Goal: Information Seeking & Learning: Check status

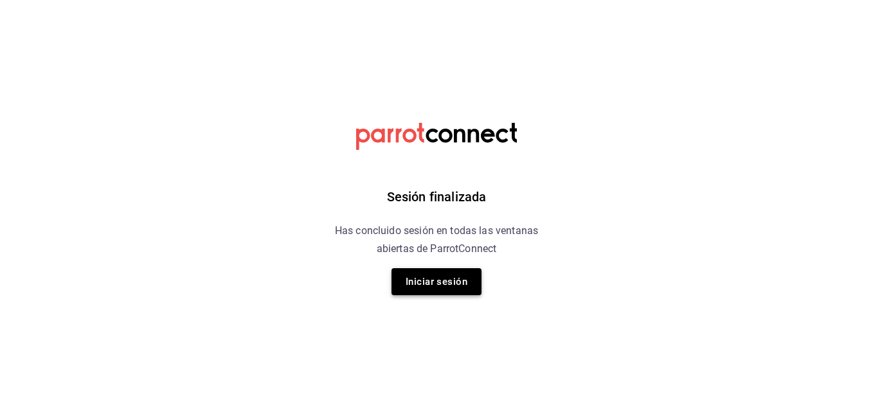
click at [431, 287] on button "Iniciar sesión" at bounding box center [436, 281] width 90 height 27
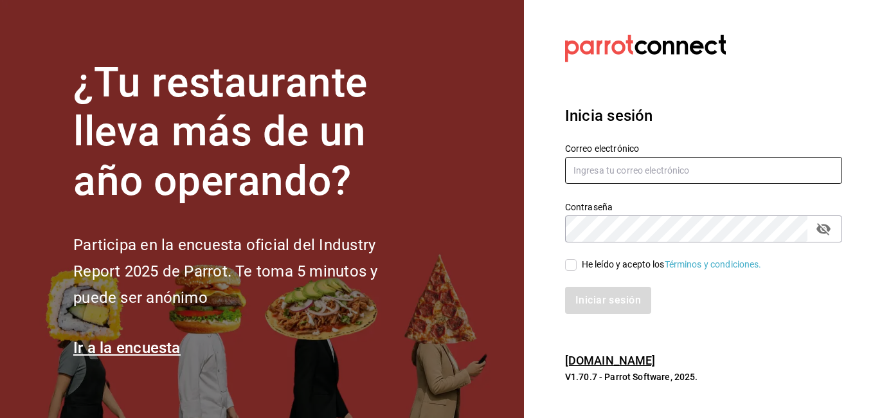
type input "VIRGINIA.CARRILLO@GRUPOCOSTENO.COM"
click at [576, 262] on label "He leído y acepto los Términos y condiciones." at bounding box center [663, 264] width 197 height 13
click at [576, 262] on input "He leído y acepto los Términos y condiciones." at bounding box center [571, 265] width 12 height 12
checkbox input "true"
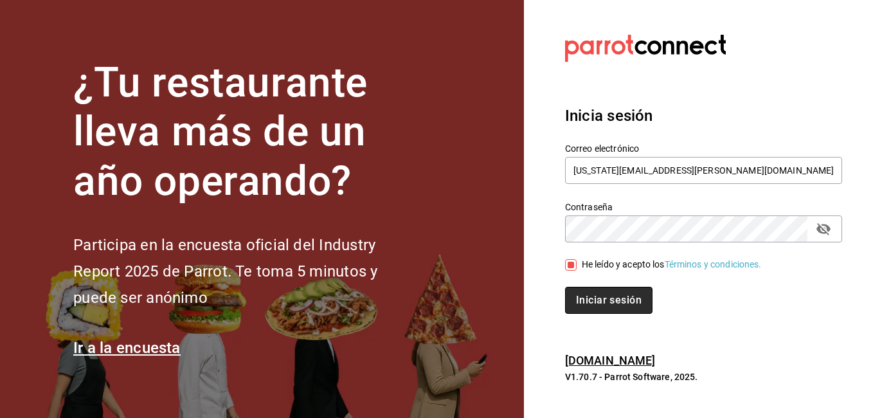
click at [623, 306] on button "Iniciar sesión" at bounding box center [608, 300] width 87 height 27
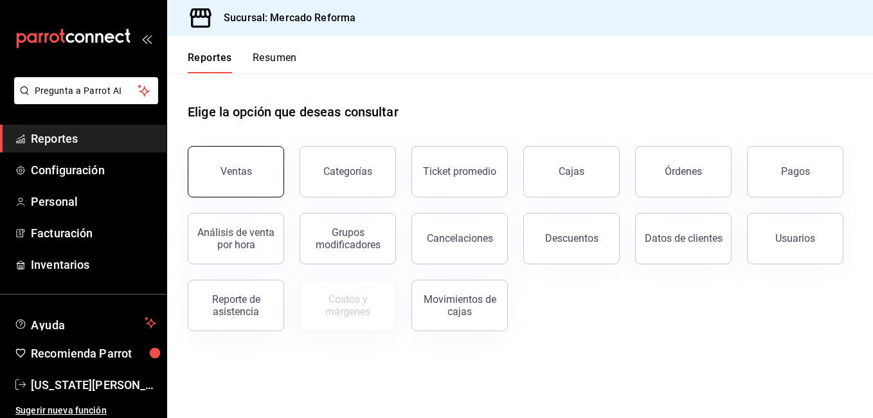
click at [238, 172] on div "Ventas" at bounding box center [235, 171] width 31 height 12
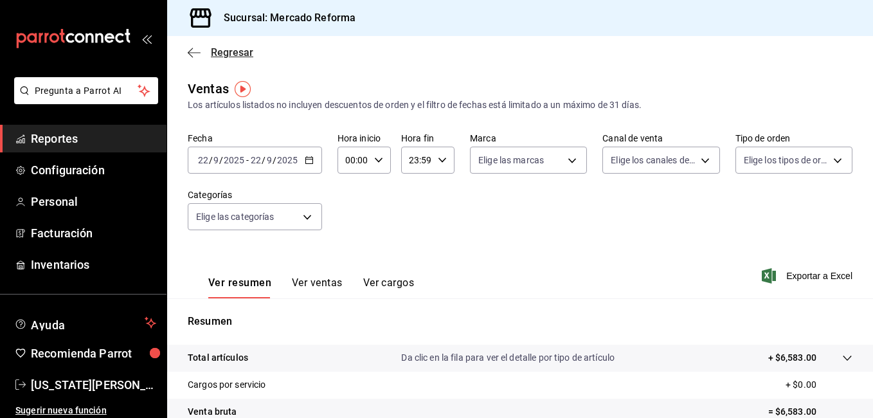
click at [190, 49] on icon "button" at bounding box center [194, 53] width 13 height 12
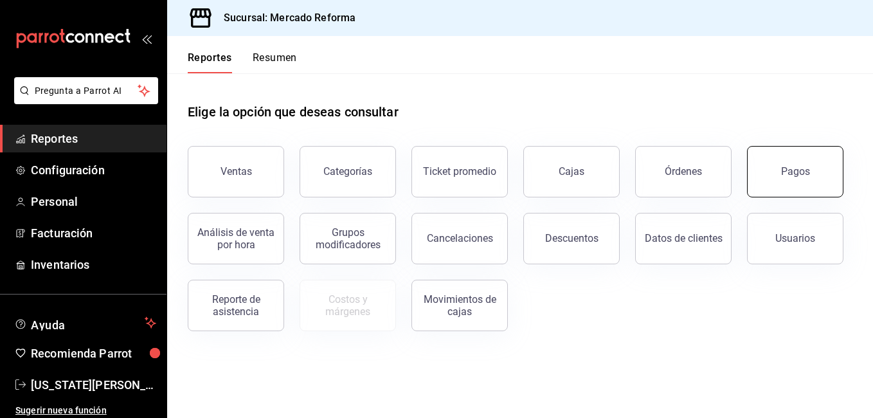
click at [777, 175] on button "Pagos" at bounding box center [795, 171] width 96 height 51
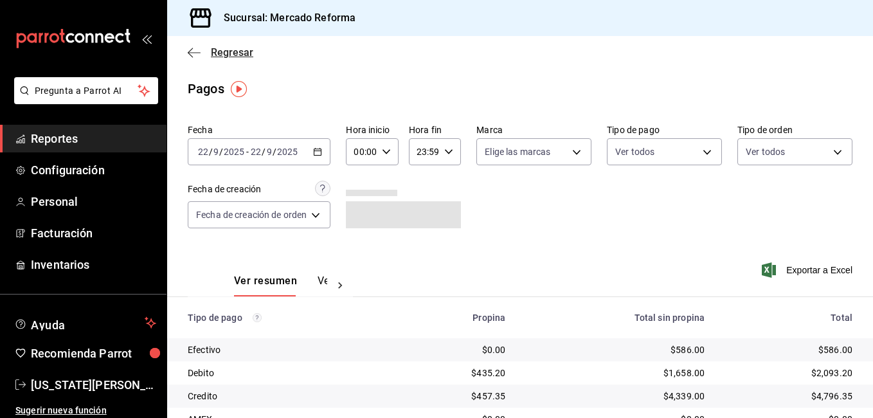
click at [188, 52] on icon "button" at bounding box center [190, 53] width 5 height 10
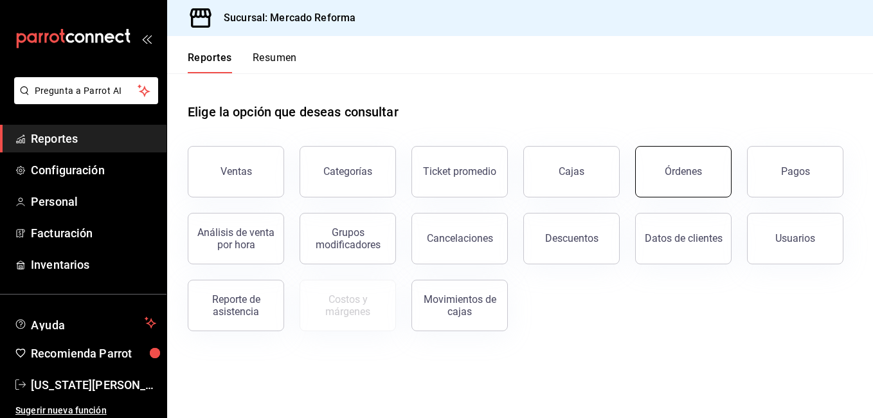
click at [706, 179] on button "Órdenes" at bounding box center [683, 171] width 96 height 51
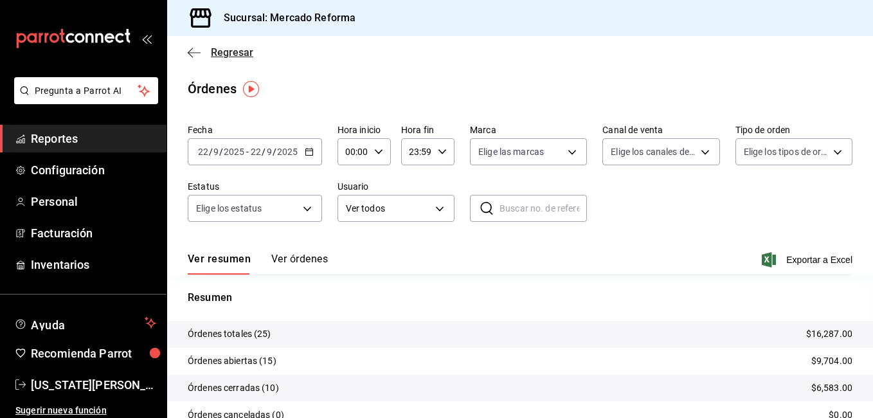
click at [190, 55] on icon "button" at bounding box center [190, 53] width 5 height 10
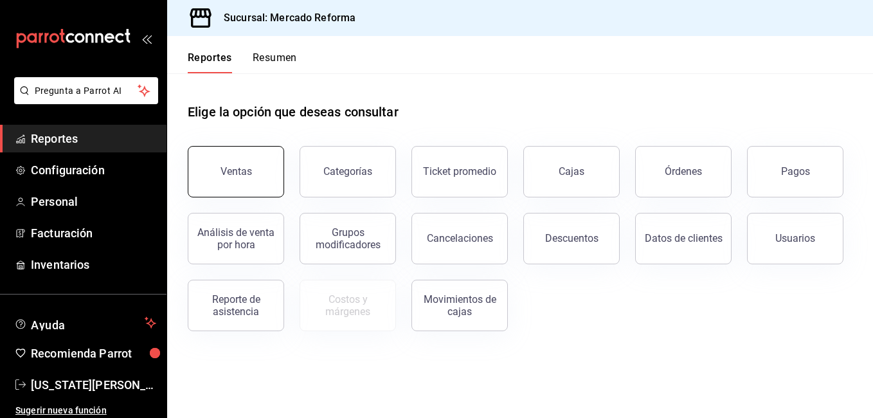
click at [264, 179] on button "Ventas" at bounding box center [236, 171] width 96 height 51
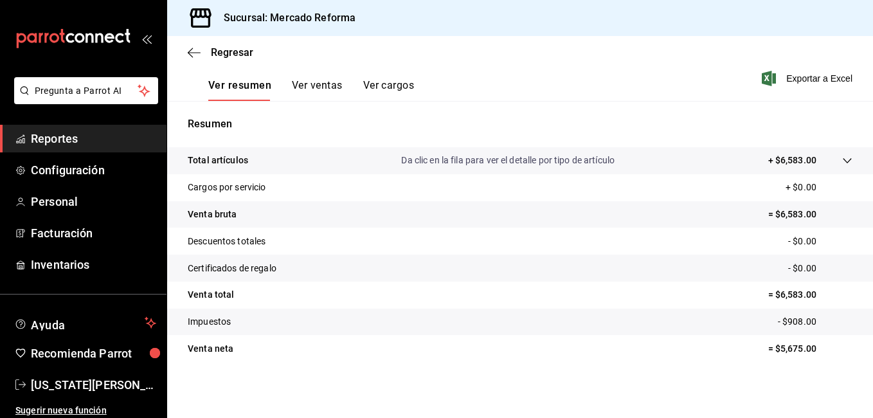
scroll to position [198, 0]
click at [198, 48] on icon "button" at bounding box center [194, 53] width 13 height 12
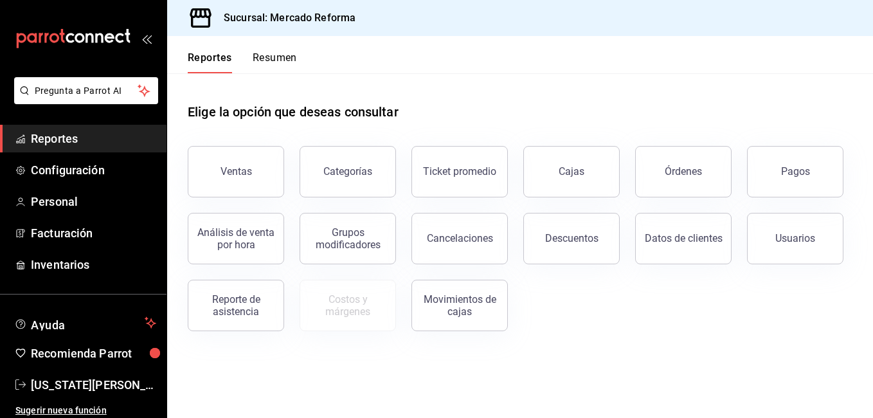
click at [560, 170] on div "Cajas" at bounding box center [572, 171] width 26 height 15
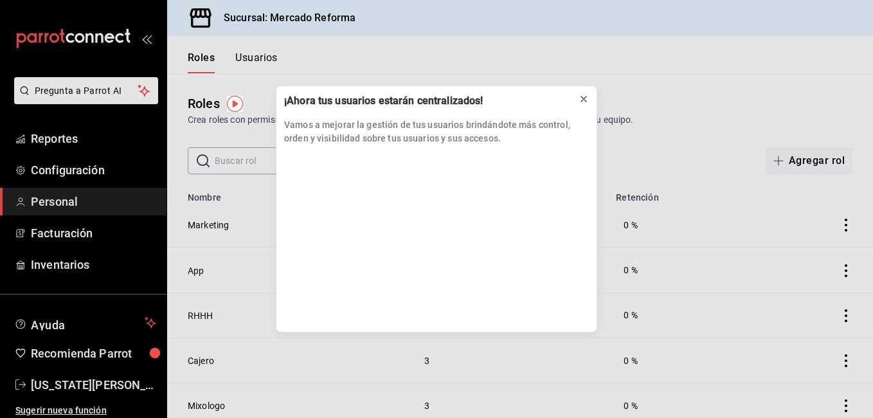
click at [583, 91] on button at bounding box center [583, 99] width 21 height 21
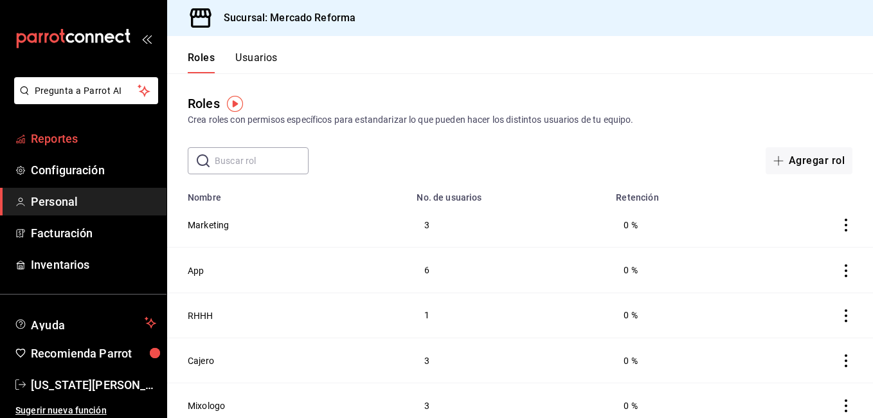
click at [51, 130] on span "Reportes" at bounding box center [93, 138] width 125 height 17
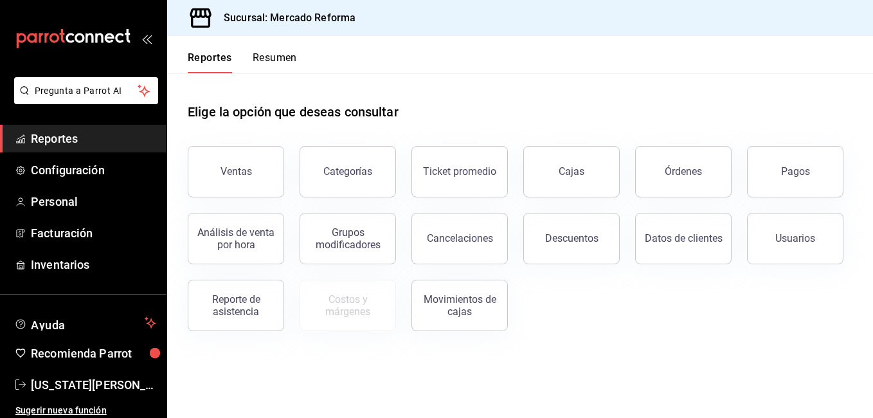
click at [253, 176] on button "Ventas" at bounding box center [236, 171] width 96 height 51
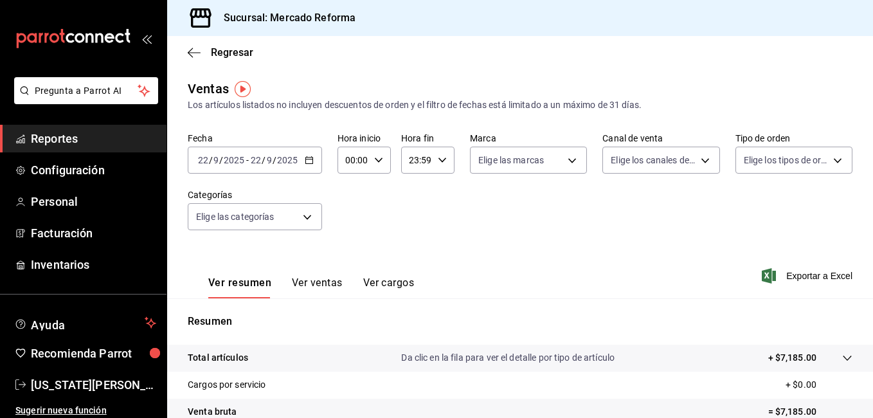
click at [307, 160] on icon "button" at bounding box center [309, 160] width 9 height 9
click at [310, 160] on icon "button" at bounding box center [309, 160] width 9 height 9
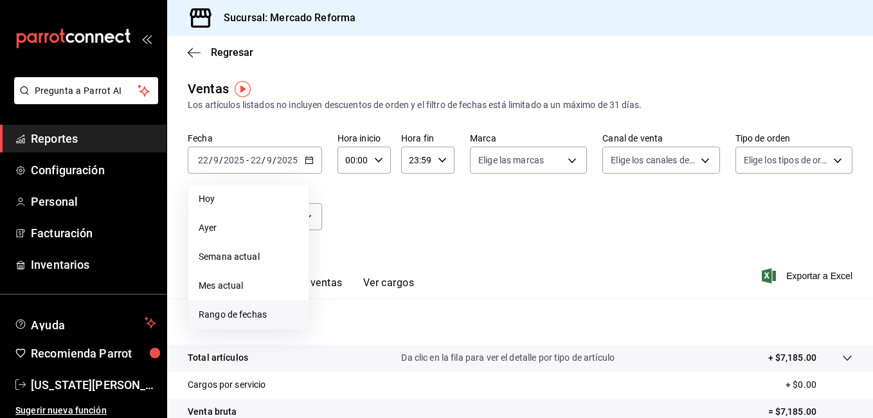
click at [250, 309] on span "Rango de fechas" at bounding box center [249, 314] width 100 height 13
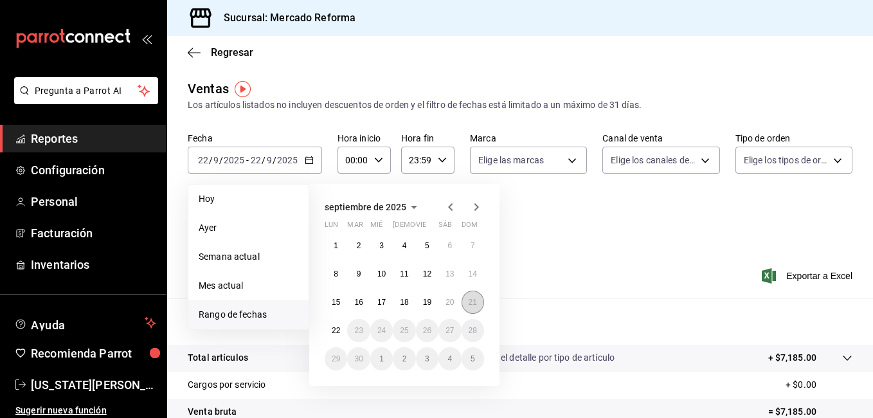
click at [471, 303] on abbr "21" at bounding box center [473, 302] width 8 height 9
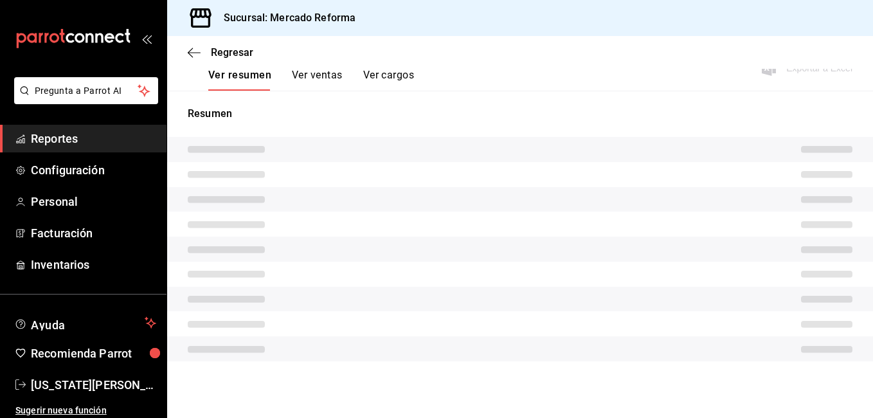
scroll to position [198, 0]
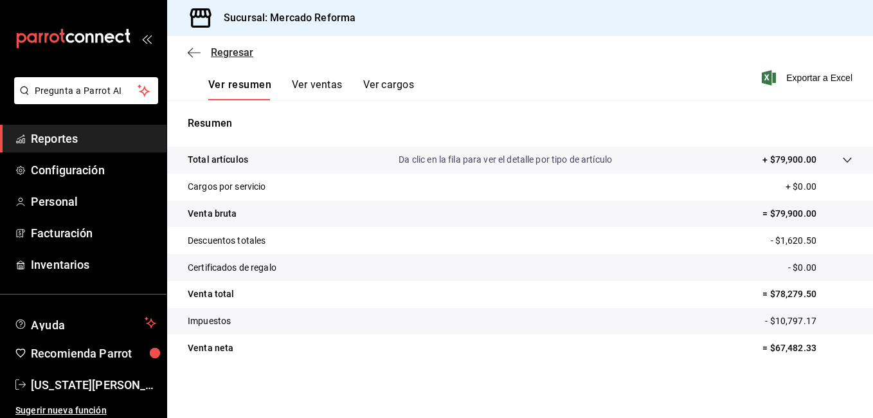
click at [199, 49] on icon "button" at bounding box center [194, 53] width 13 height 12
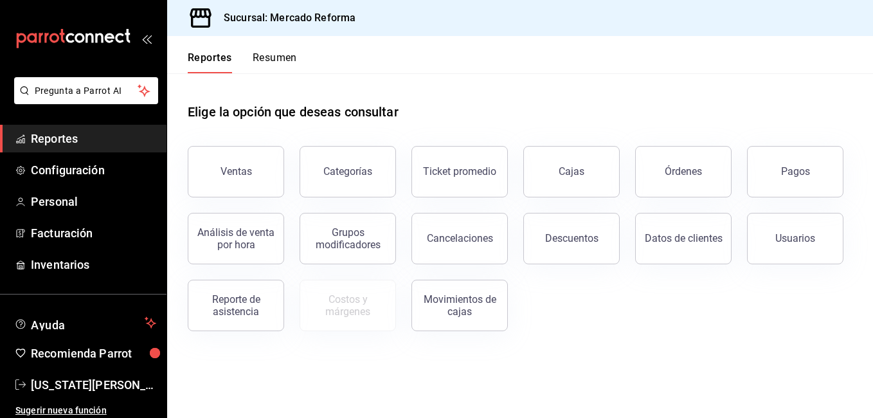
drag, startPoint x: 800, startPoint y: 181, endPoint x: 787, endPoint y: 183, distance: 13.6
click at [798, 181] on button "Pagos" at bounding box center [795, 171] width 96 height 51
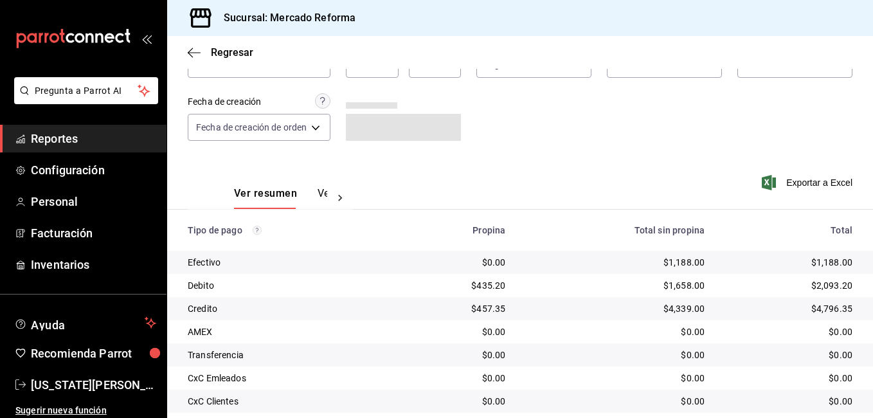
scroll to position [173, 0]
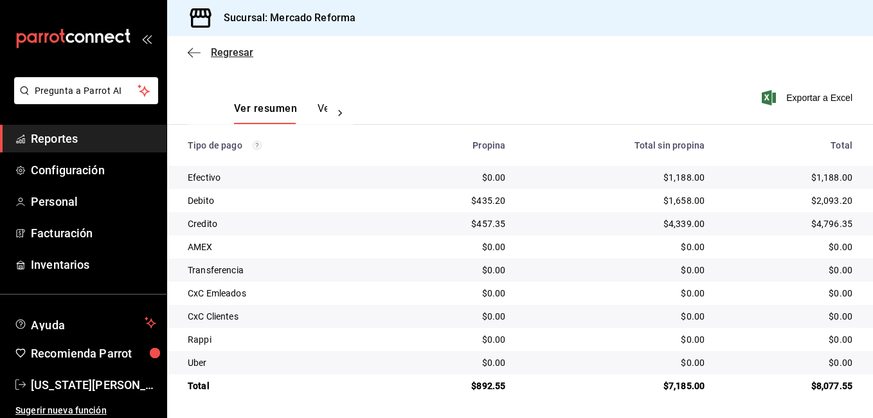
click at [194, 50] on icon "button" at bounding box center [194, 53] width 13 height 12
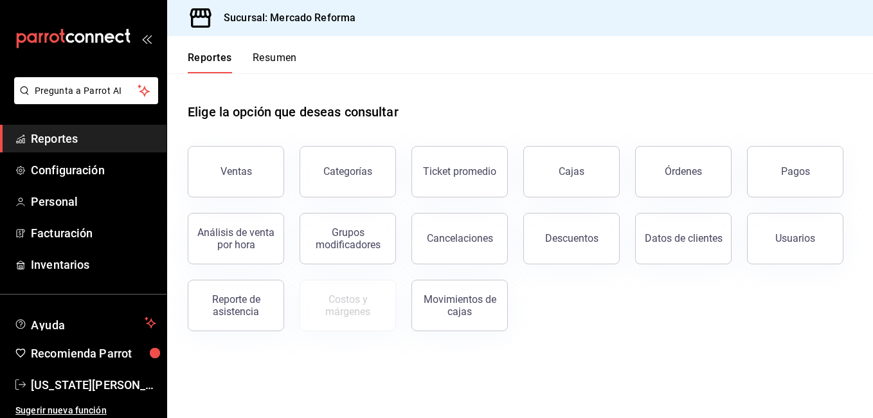
click at [66, 141] on span "Reportes" at bounding box center [93, 138] width 125 height 17
click at [238, 163] on button "Ventas" at bounding box center [236, 171] width 96 height 51
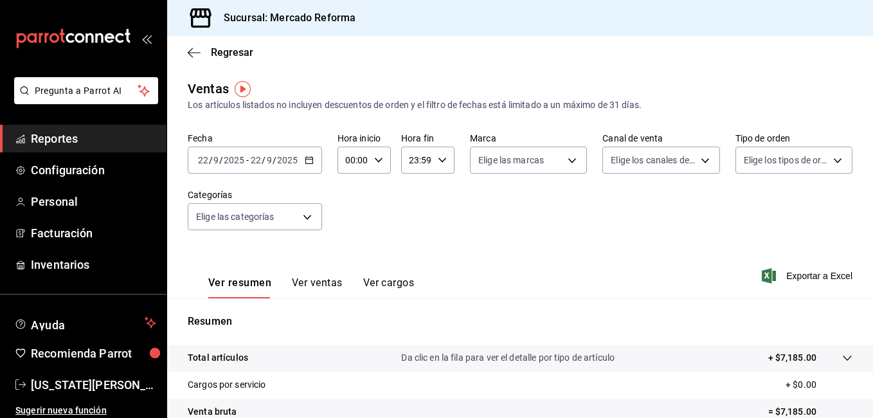
click at [309, 159] on icon "button" at bounding box center [309, 160] width 9 height 9
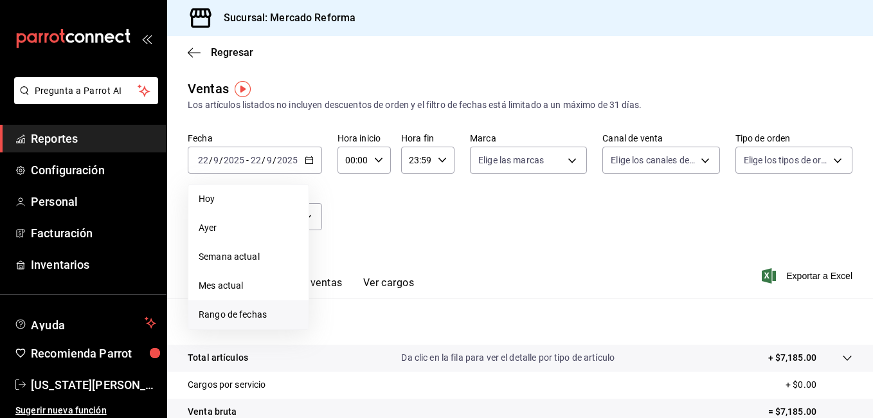
click at [231, 313] on span "Rango de fechas" at bounding box center [249, 314] width 100 height 13
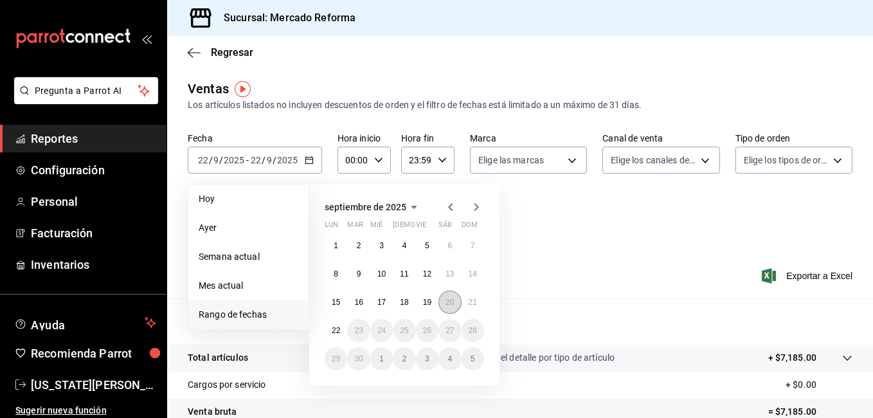
click at [452, 304] on abbr "20" at bounding box center [449, 302] width 8 height 9
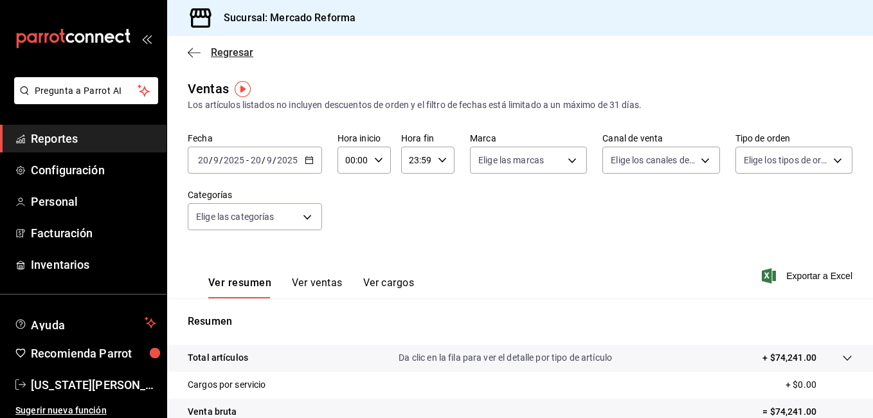
click at [190, 49] on icon "button" at bounding box center [194, 53] width 13 height 12
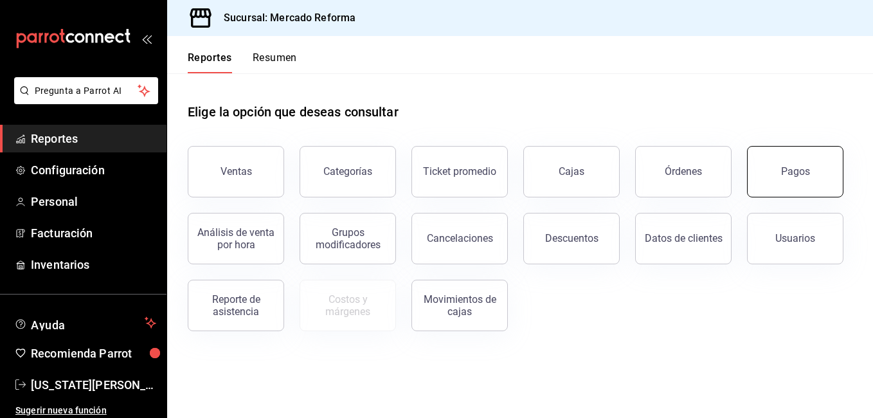
click at [765, 178] on button "Pagos" at bounding box center [795, 171] width 96 height 51
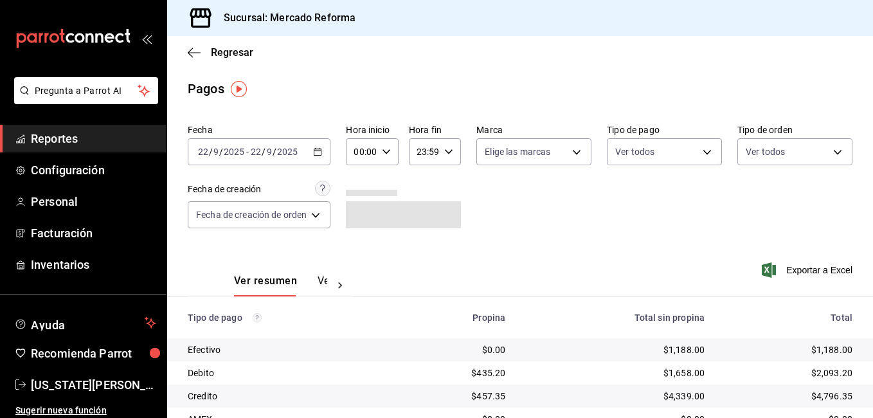
click at [317, 147] on div "[DATE] [DATE] - [DATE] [DATE]" at bounding box center [259, 151] width 143 height 27
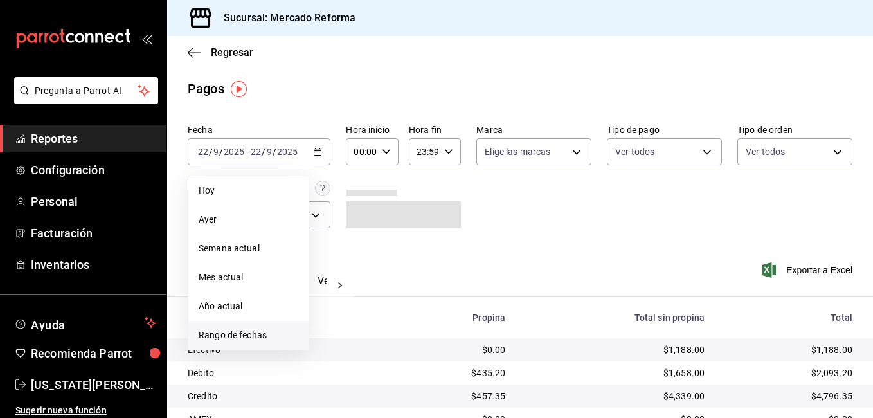
click at [247, 333] on span "Rango de fechas" at bounding box center [249, 334] width 100 height 13
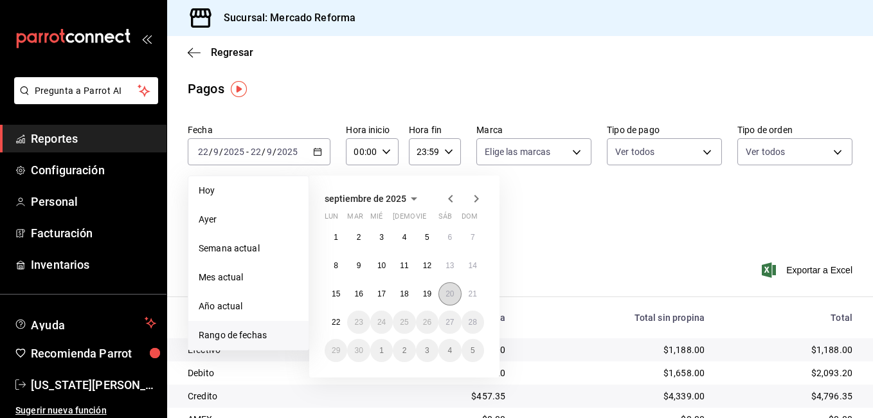
click at [447, 294] on abbr "20" at bounding box center [449, 293] width 8 height 9
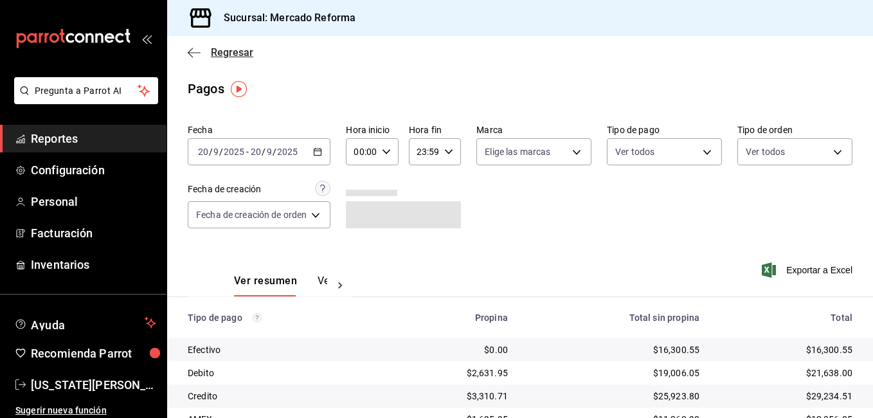
click at [193, 49] on icon "button" at bounding box center [194, 53] width 13 height 12
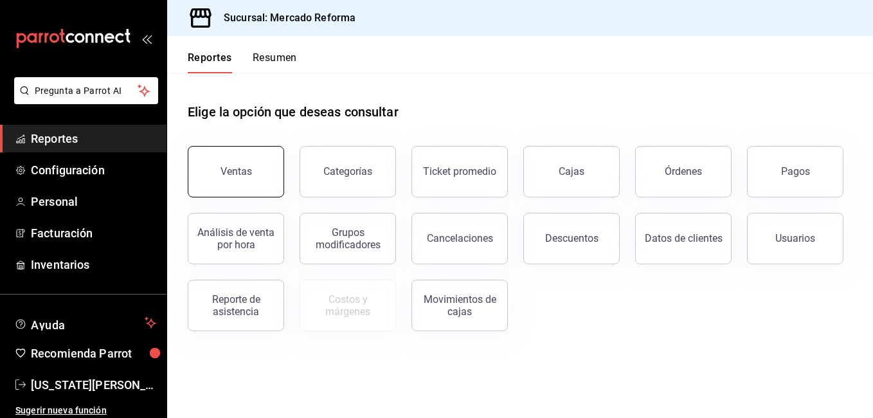
click at [241, 168] on div "Ventas" at bounding box center [235, 171] width 31 height 12
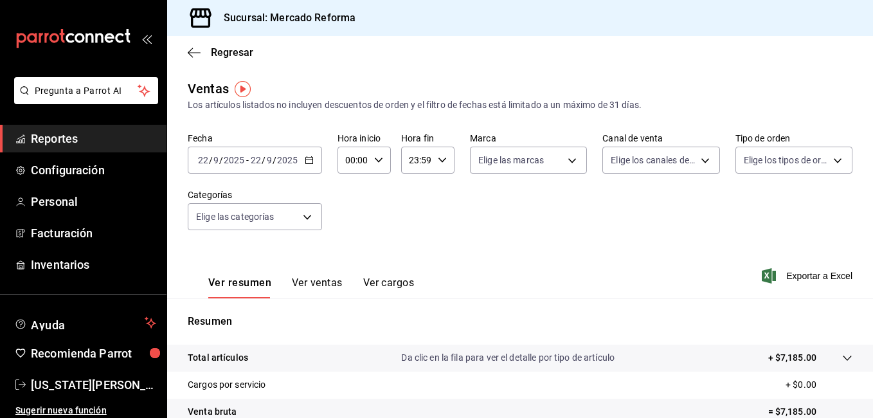
click at [309, 163] on icon "button" at bounding box center [309, 160] width 9 height 9
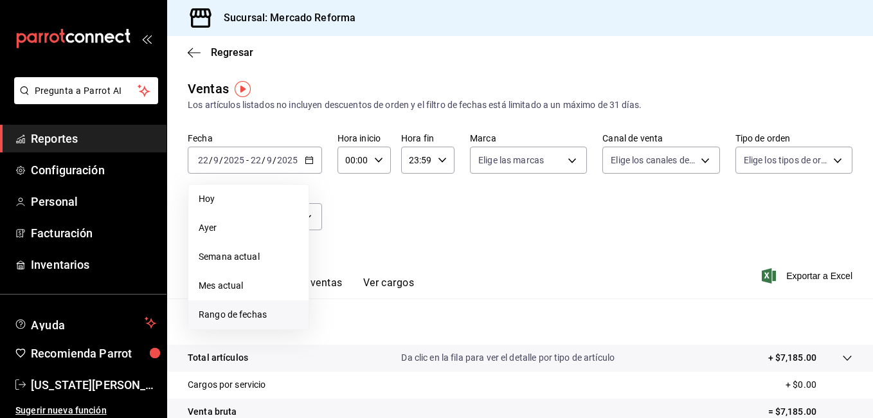
click at [236, 313] on span "Rango de fechas" at bounding box center [249, 314] width 100 height 13
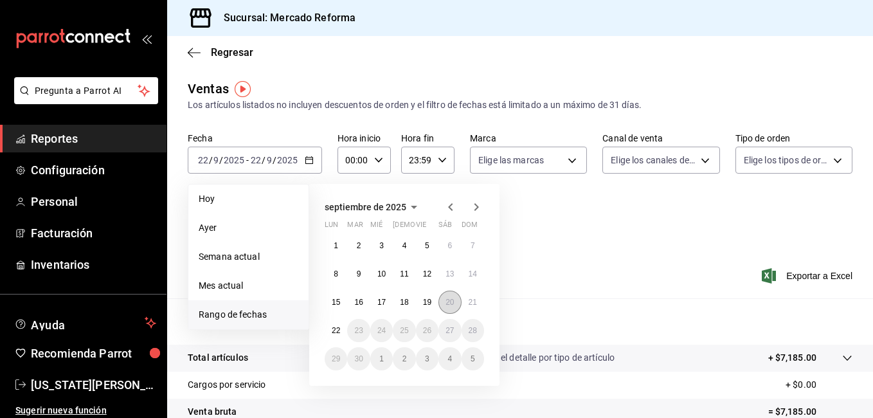
click at [454, 301] on button "20" at bounding box center [449, 302] width 22 height 23
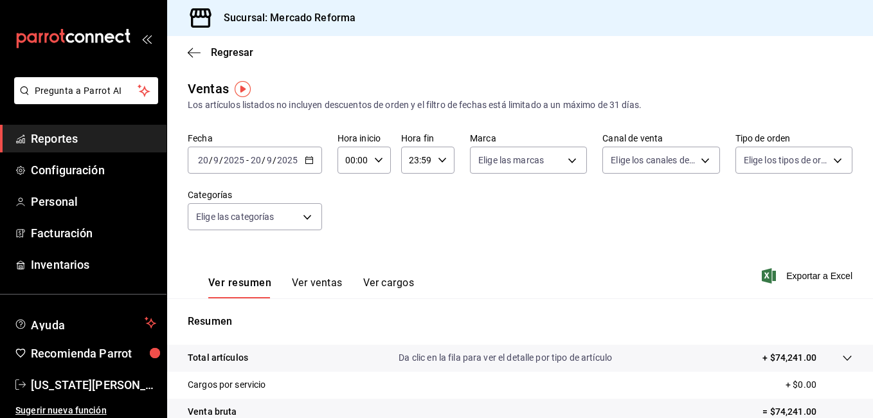
click at [56, 138] on span "Reportes" at bounding box center [93, 138] width 125 height 17
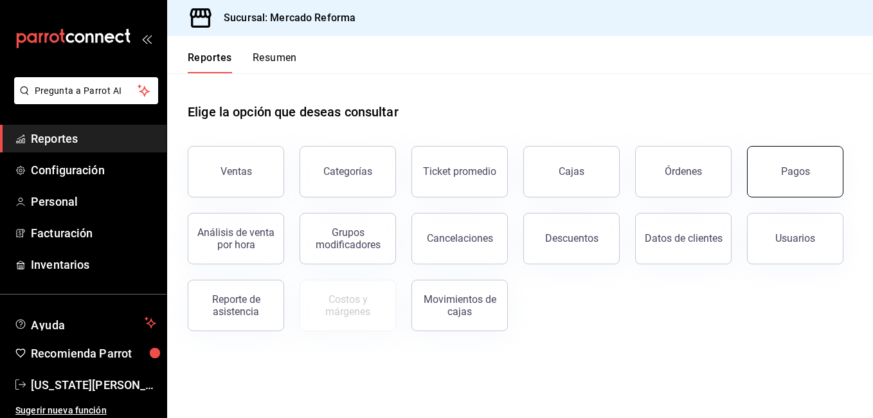
click at [764, 179] on button "Pagos" at bounding box center [795, 171] width 96 height 51
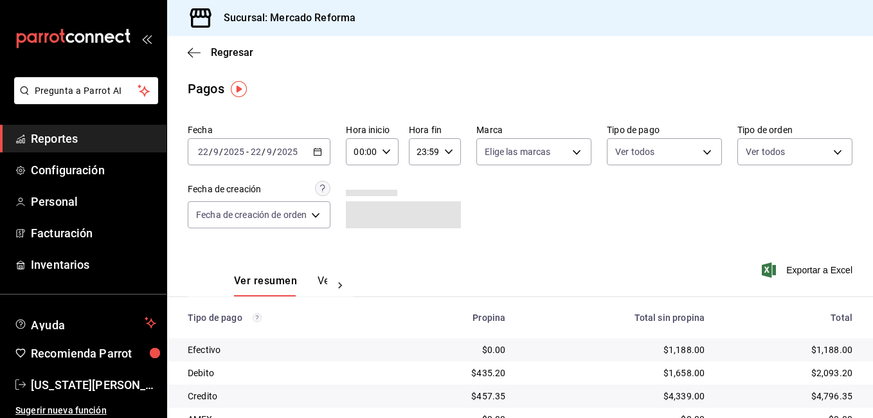
click at [319, 152] on icon "button" at bounding box center [317, 151] width 9 height 9
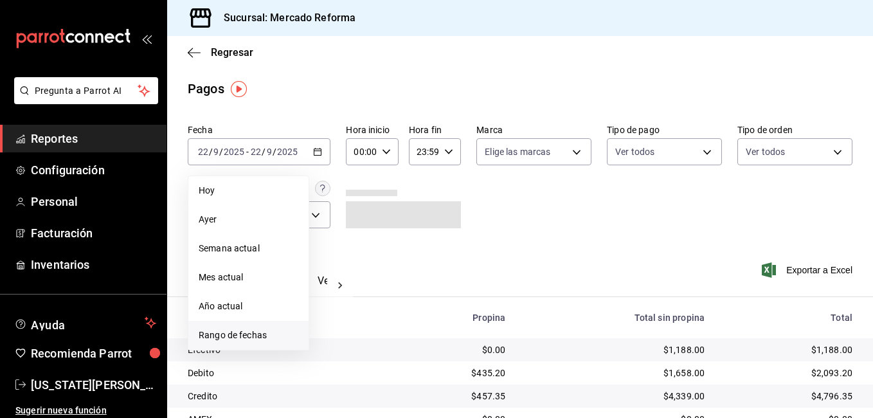
click at [246, 329] on span "Rango de fechas" at bounding box center [249, 334] width 100 height 13
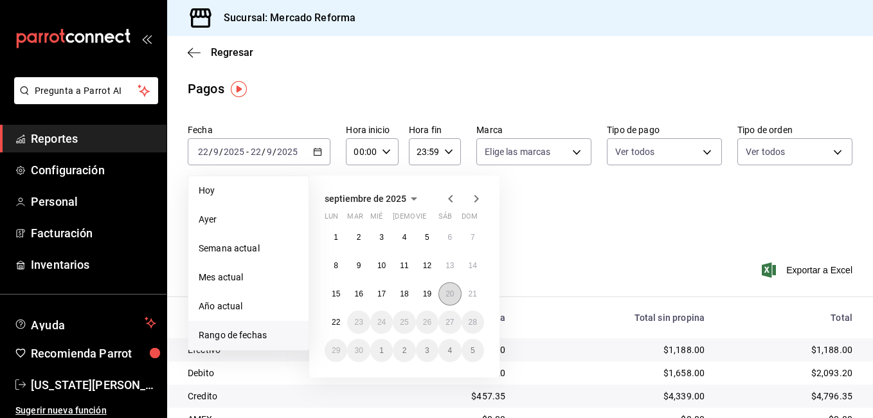
click at [450, 295] on abbr "20" at bounding box center [449, 293] width 8 height 9
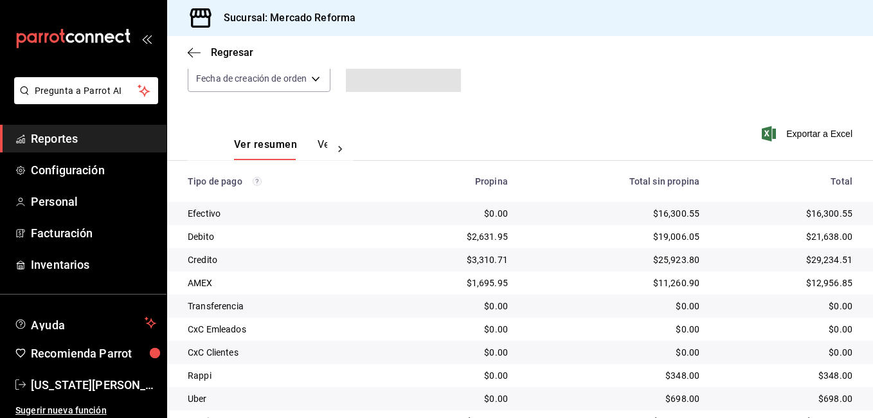
scroll to position [173, 0]
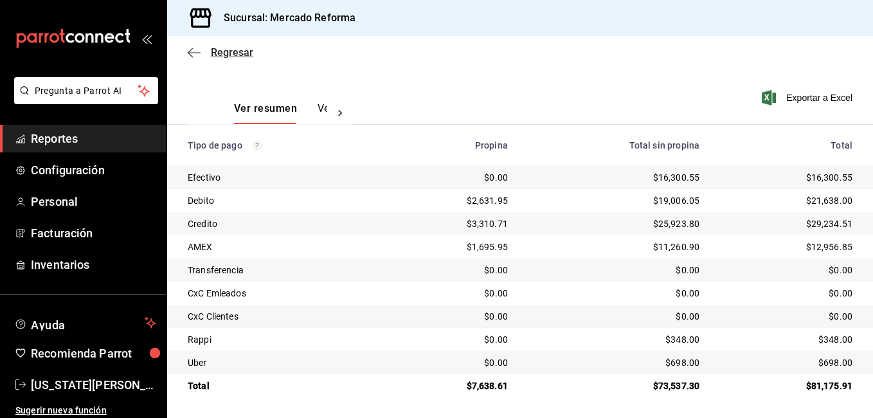
click at [190, 49] on icon "button" at bounding box center [194, 53] width 13 height 12
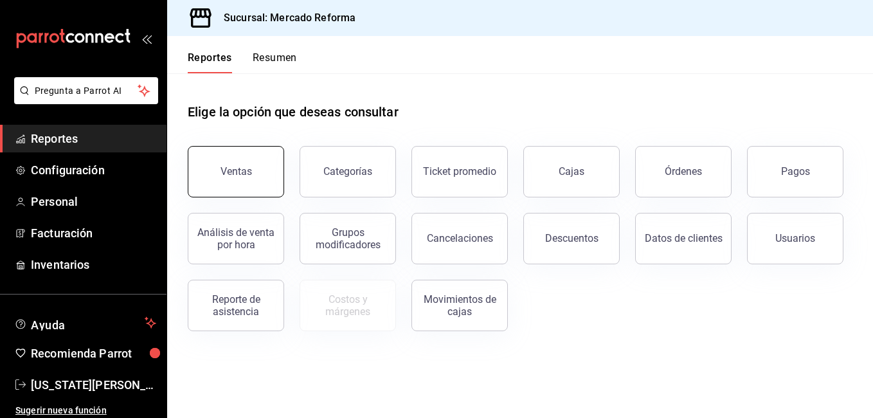
click at [258, 180] on button "Ventas" at bounding box center [236, 171] width 96 height 51
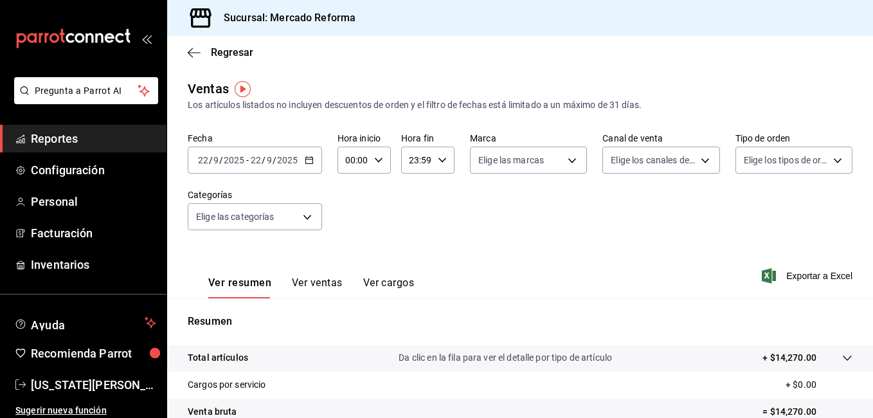
click at [310, 161] on icon "button" at bounding box center [309, 160] width 9 height 9
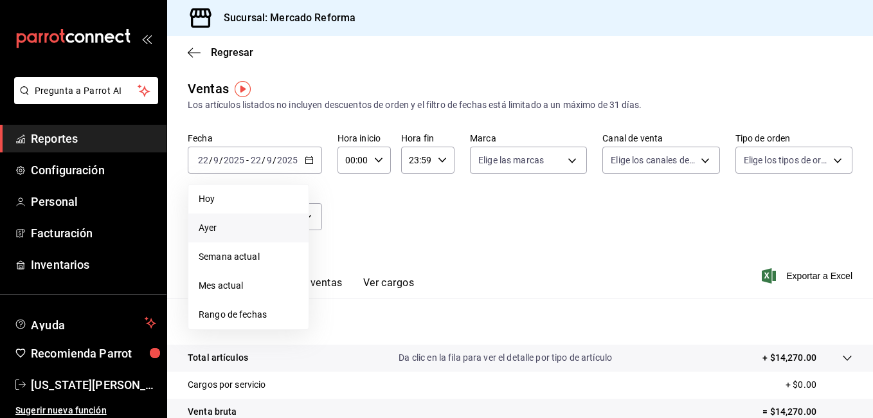
click at [220, 224] on span "Ayer" at bounding box center [249, 227] width 100 height 13
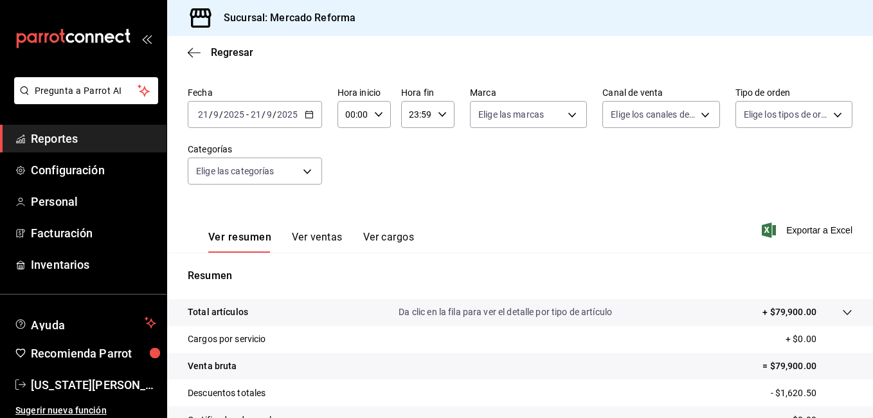
scroll to position [5, 0]
